Goal: Information Seeking & Learning: Learn about a topic

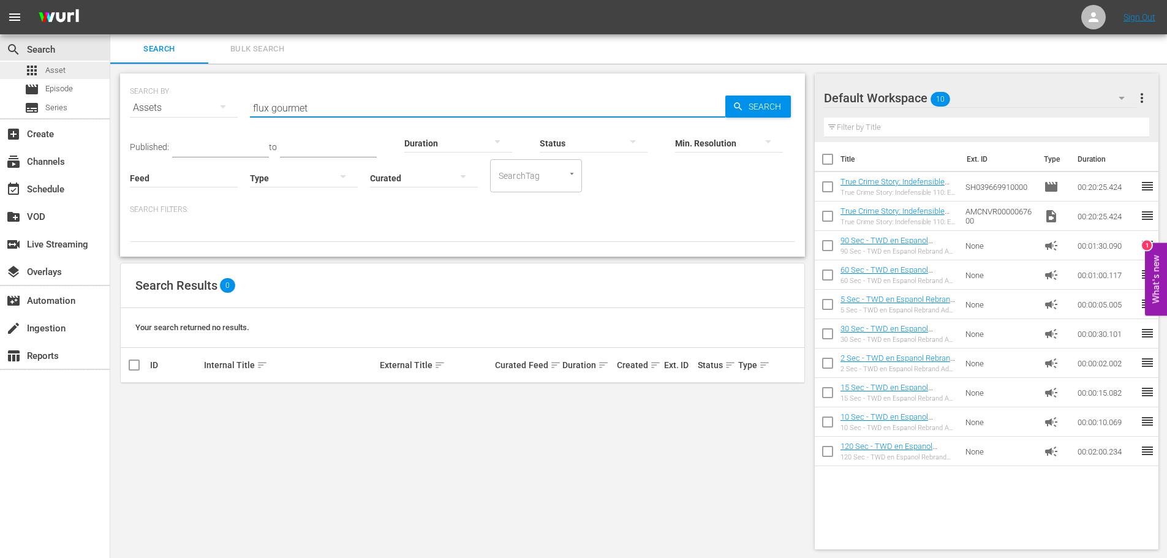
drag, startPoint x: 312, startPoint y: 105, endPoint x: 98, endPoint y: 63, distance: 218.6
click at [151, 87] on div "SEARCH BY Search By Assets Search ID, Title, Description, Keywords, or Category…" at bounding box center [462, 100] width 665 height 44
type input "l"
type input "last drive"
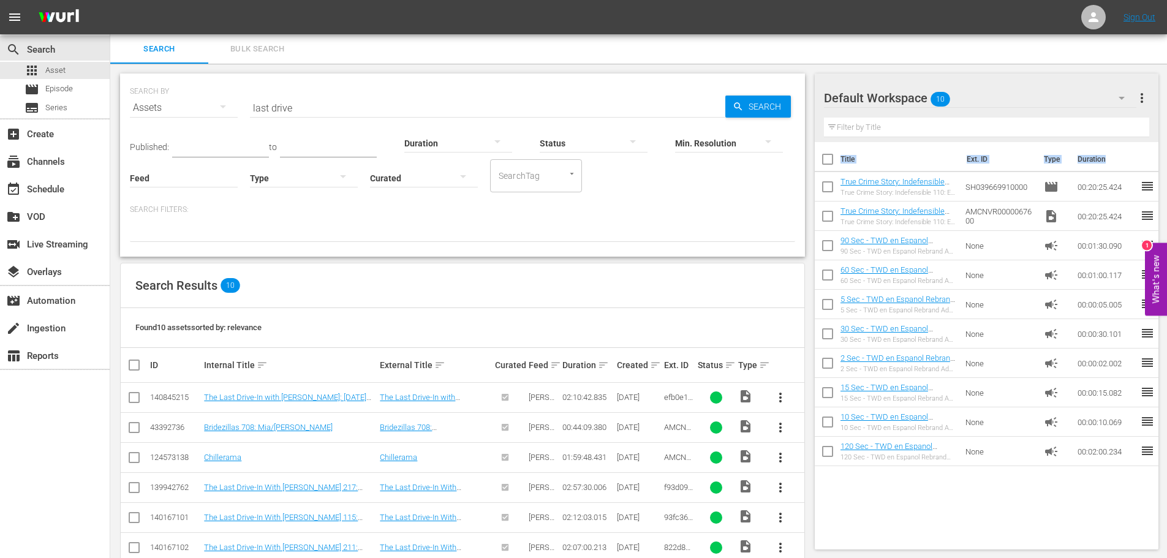
drag, startPoint x: 1176, startPoint y: 191, endPoint x: 1176, endPoint y: 251, distance: 60.0
click at [1167, 251] on html "menu Sign Out search Search apps Asset movie Episode subtitles Series add_box C…" at bounding box center [583, 279] width 1167 height 558
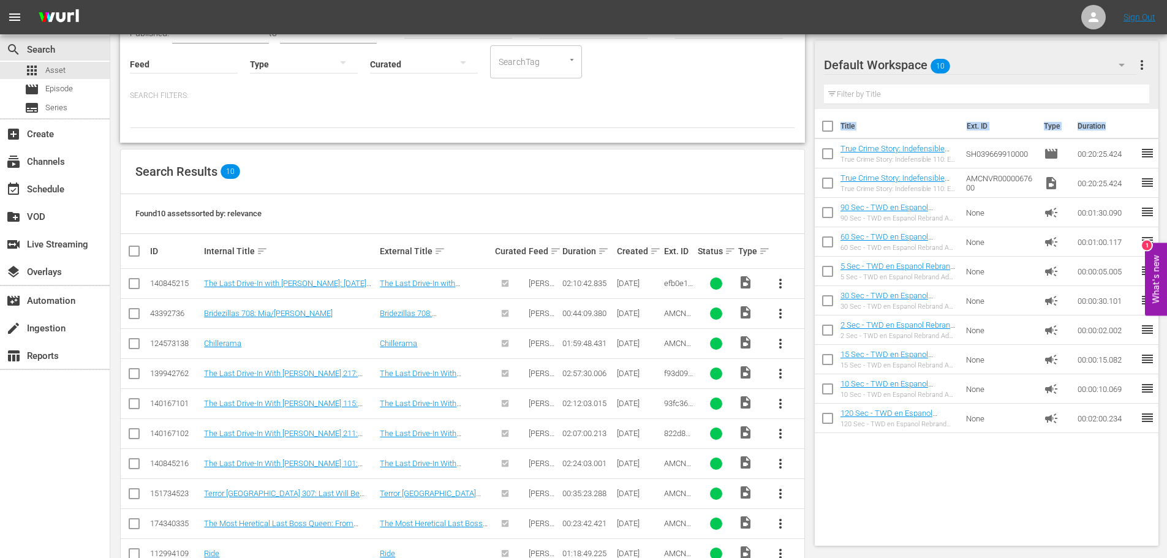
scroll to position [148, 0]
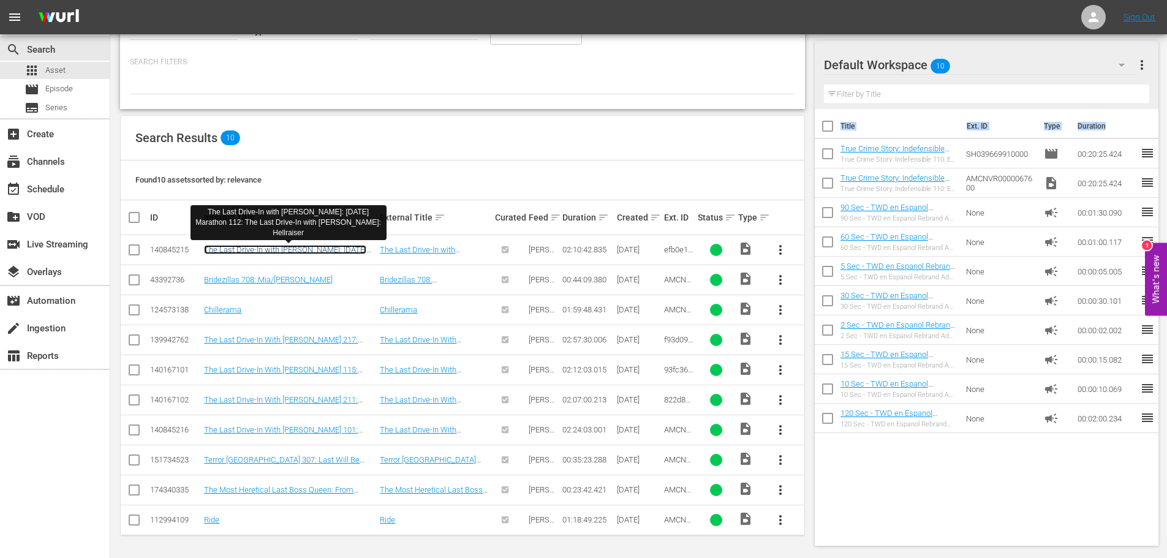
click at [339, 248] on link "The Last Drive-In with [PERSON_NAME]: [DATE] Marathon 112: The Last Drive-In wi…" at bounding box center [285, 259] width 162 height 28
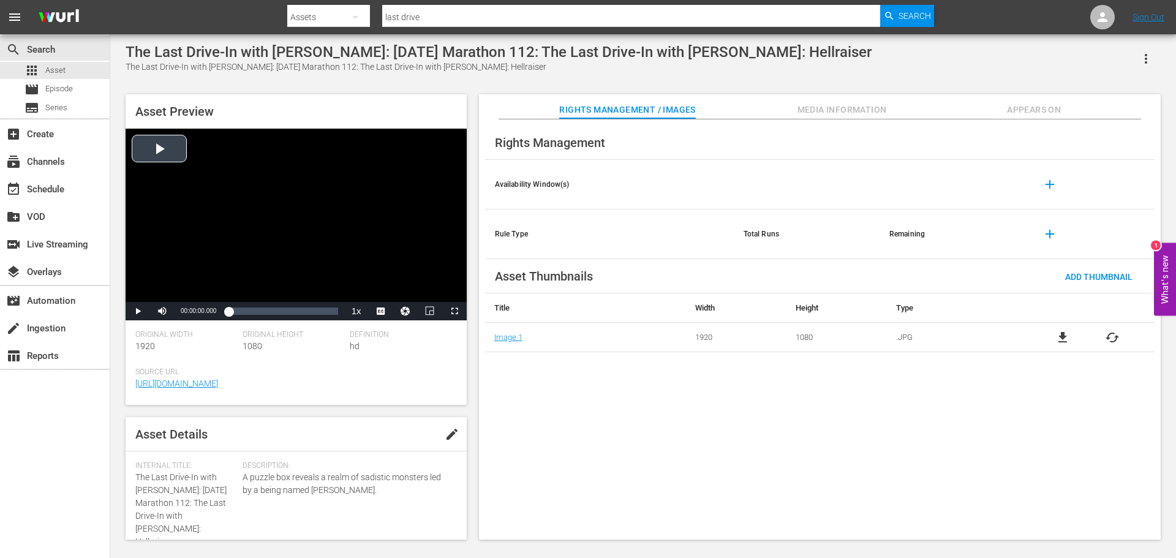
click at [243, 229] on div "Video Player" at bounding box center [296, 215] width 341 height 173
click at [138, 311] on span "Video Player" at bounding box center [138, 311] width 0 height 0
click at [257, 311] on div "Loaded : 0.69% 00:32:07.096 00:00:11.170" at bounding box center [283, 311] width 109 height 12
click at [289, 313] on div "Loaded : 26.49% 01:08:17.660 00:34:20.200" at bounding box center [283, 311] width 109 height 12
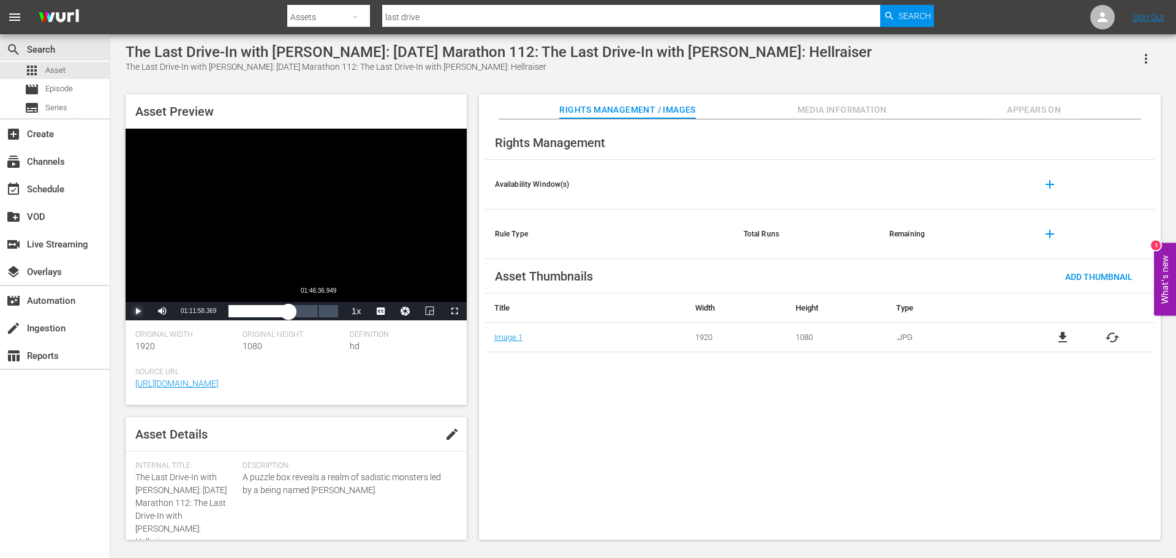
click at [318, 317] on div "Loaded : 55.21% 01:46:36.949 01:11:58.527" at bounding box center [283, 311] width 109 height 12
click at [138, 311] on span "Video Player" at bounding box center [138, 311] width 0 height 0
drag, startPoint x: 315, startPoint y: 316, endPoint x: 221, endPoint y: 316, distance: 93.7
click at [221, 316] on div "Play Mute 93% Current Time 01:46:39.473 / Duration 02:10:42.835 Loaded : 82.40%…" at bounding box center [296, 311] width 341 height 18
click at [229, 308] on div "00:00:00.000" at bounding box center [273, 311] width 89 height 12
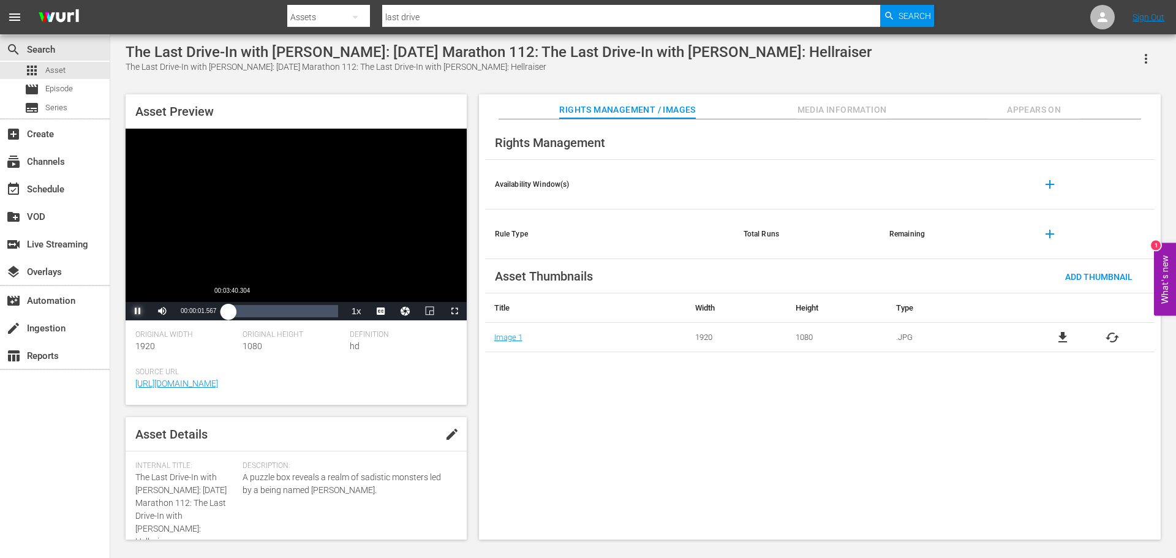
click at [229, 312] on div "00:00:01.661" at bounding box center [229, 311] width 0 height 12
click at [233, 312] on div "00:05:08.514" at bounding box center [231, 311] width 4 height 12
click at [138, 311] on span "Video Player" at bounding box center [138, 311] width 0 height 0
click at [56, 73] on span "Asset" at bounding box center [55, 70] width 20 height 12
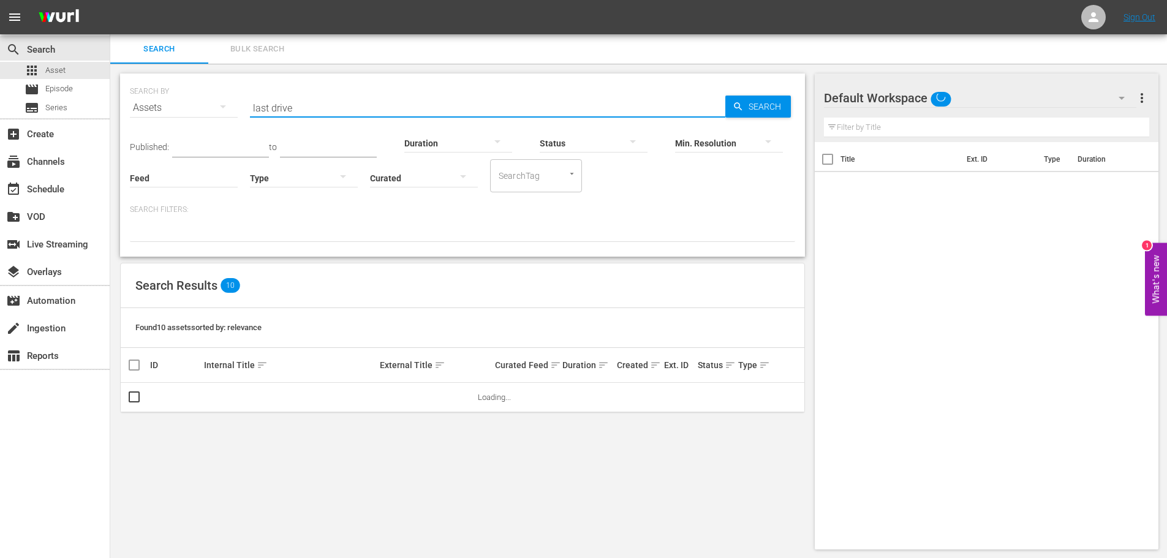
drag, startPoint x: 317, startPoint y: 100, endPoint x: 116, endPoint y: 74, distance: 202.6
click at [115, 75] on div "SEARCH BY Search By Assets Search ID, Title, Description, Keywords, or Category…" at bounding box center [462, 312] width 705 height 496
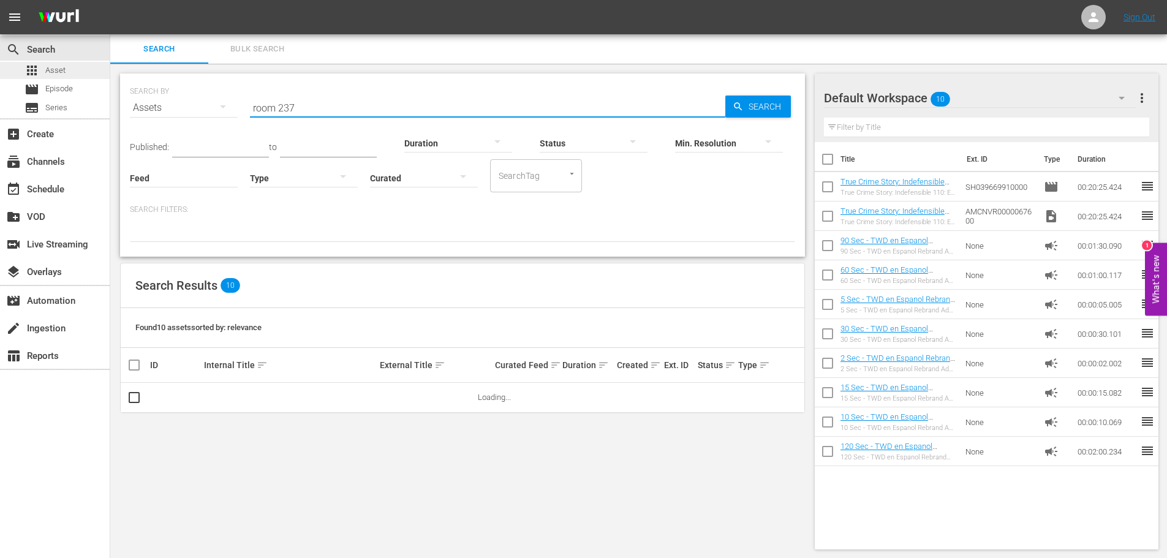
type input "room 237"
drag, startPoint x: 310, startPoint y: 109, endPoint x: 193, endPoint y: 124, distance: 118.0
click at [194, 123] on div "SEARCH BY Search By Assets Search ID, Title, Description, Keywords, or Category…" at bounding box center [462, 100] width 665 height 44
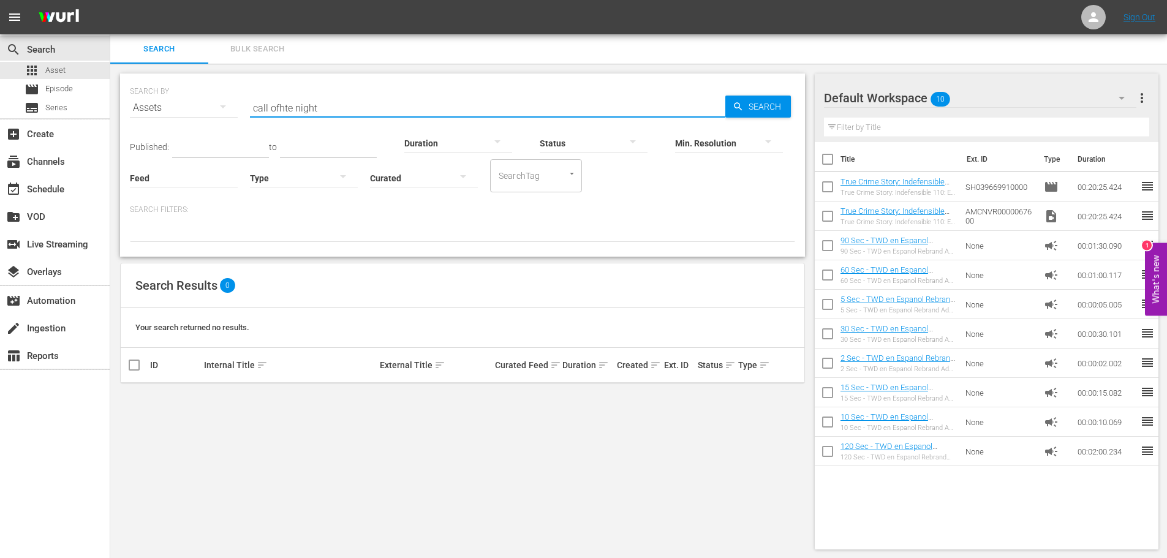
click at [294, 107] on input "call ofhte night" at bounding box center [487, 107] width 475 height 29
type input "call of the night"
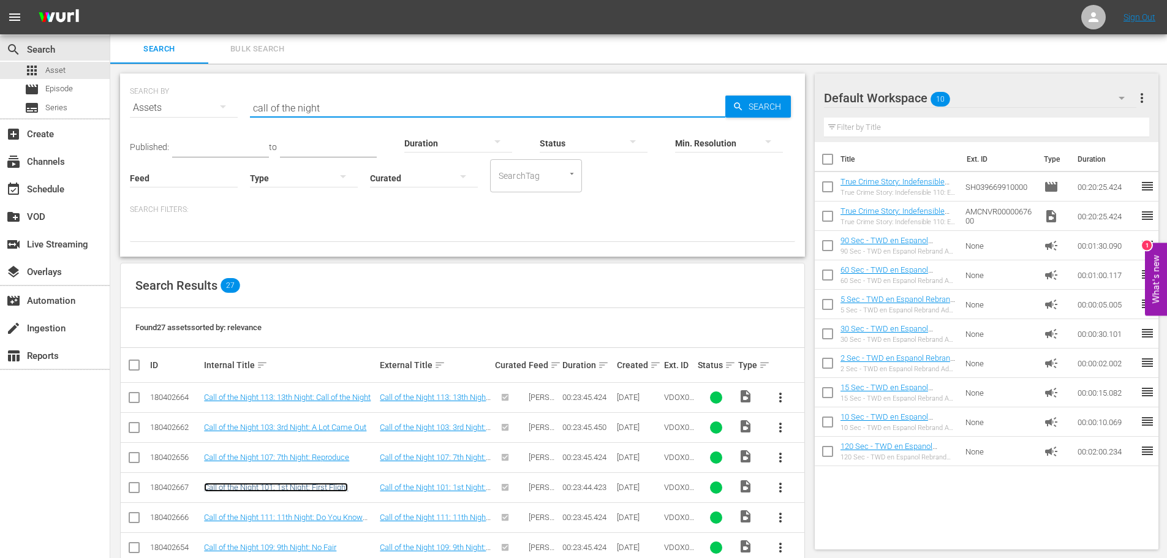
click at [280, 486] on link "Call of the Night 101: 1st Night: First Flight" at bounding box center [276, 487] width 144 height 9
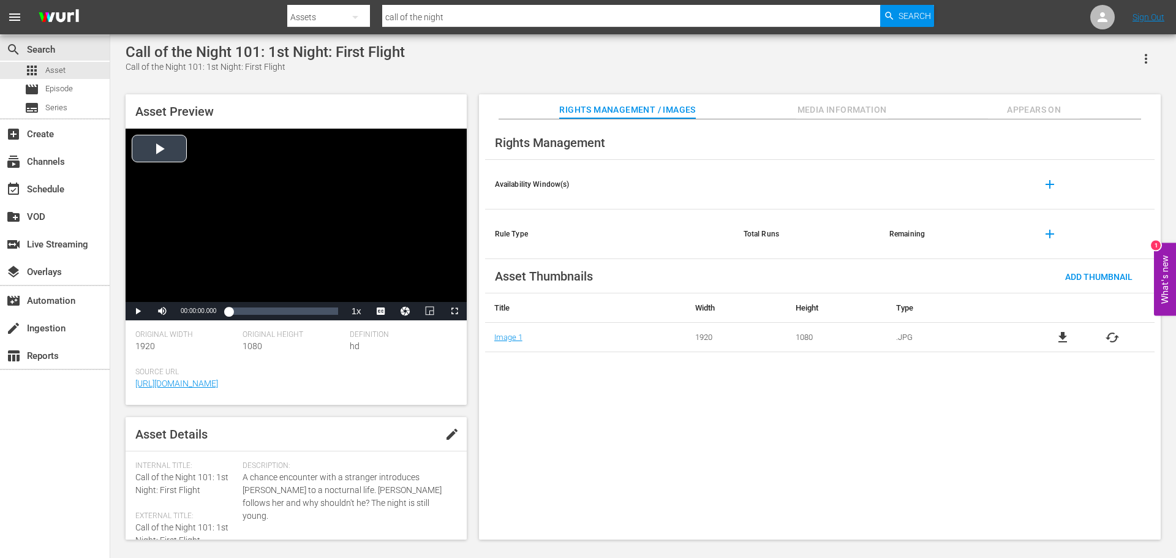
click at [170, 251] on div "Video Player" at bounding box center [296, 215] width 341 height 173
click at [138, 311] on span "Video Player" at bounding box center [138, 311] width 0 height 0
